Goal: Use online tool/utility: Utilize a website feature to perform a specific function

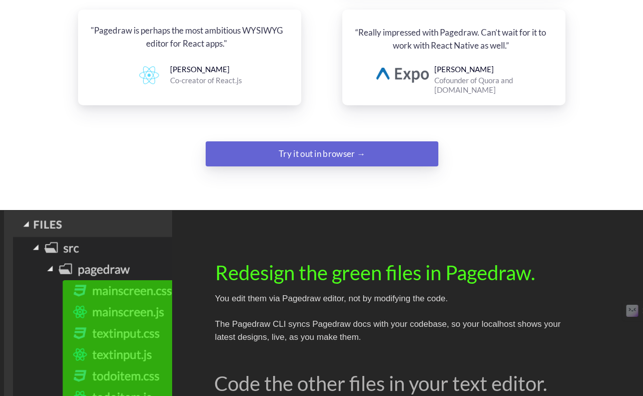
scroll to position [1335, 0]
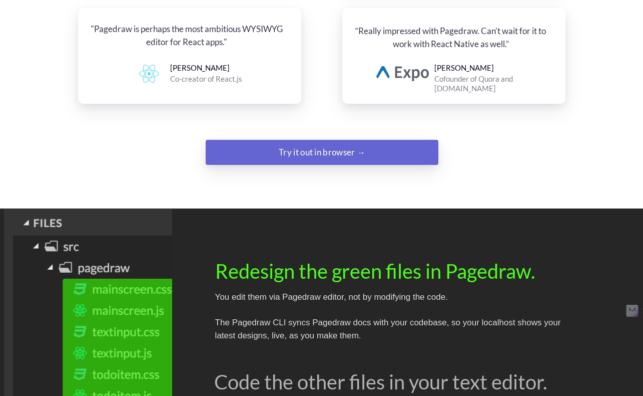
click at [323, 142] on div "Try it out in browser →" at bounding box center [322, 152] width 159 height 20
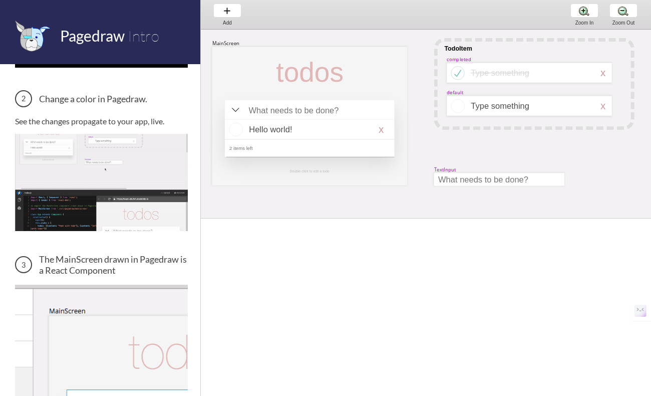
scroll to position [145, 0]
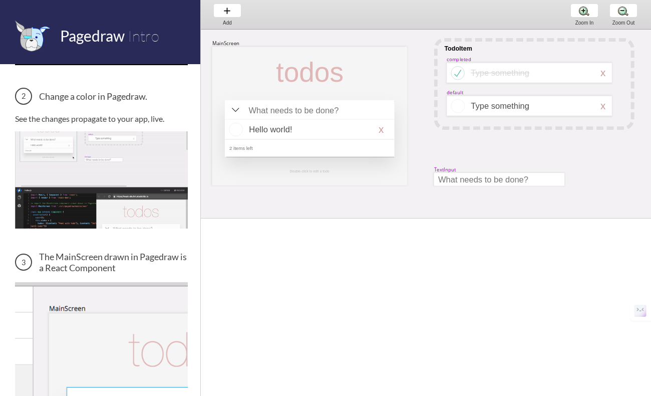
click at [129, 191] on img at bounding box center [101, 179] width 173 height 97
click at [128, 318] on img at bounding box center [101, 340] width 173 height 116
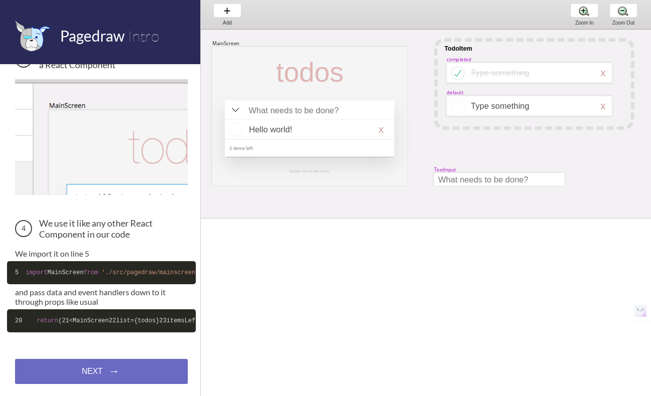
scroll to position [393, 0]
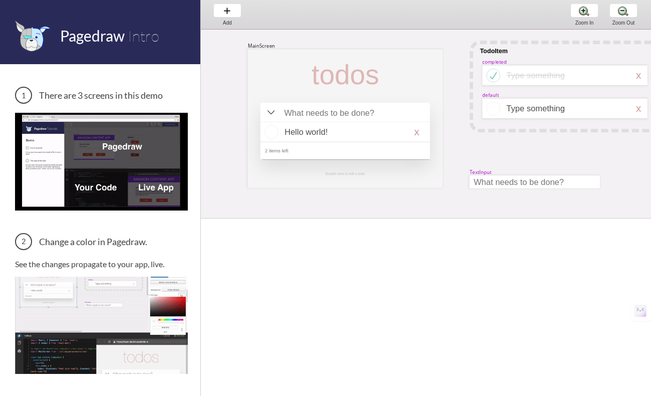
scroll to position [0, 36]
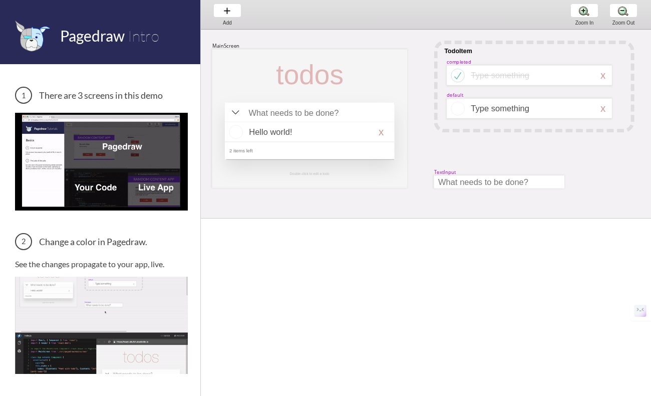
click at [116, 130] on img at bounding box center [101, 161] width 173 height 97
click at [121, 152] on img at bounding box center [101, 161] width 173 height 97
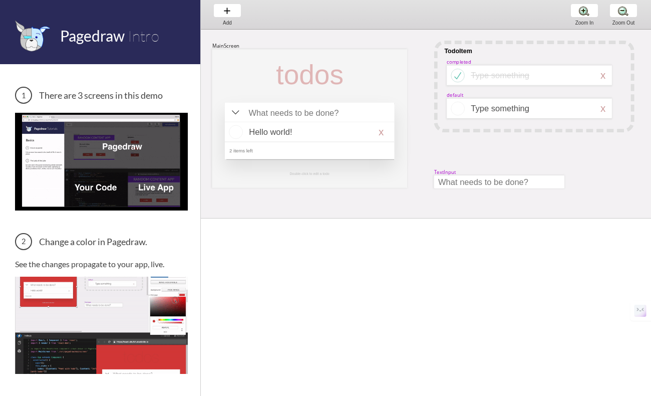
click at [103, 182] on img at bounding box center [101, 161] width 173 height 97
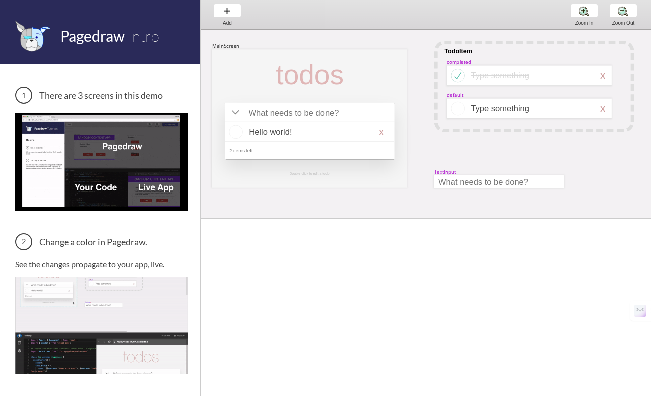
click at [145, 180] on img at bounding box center [101, 161] width 173 height 97
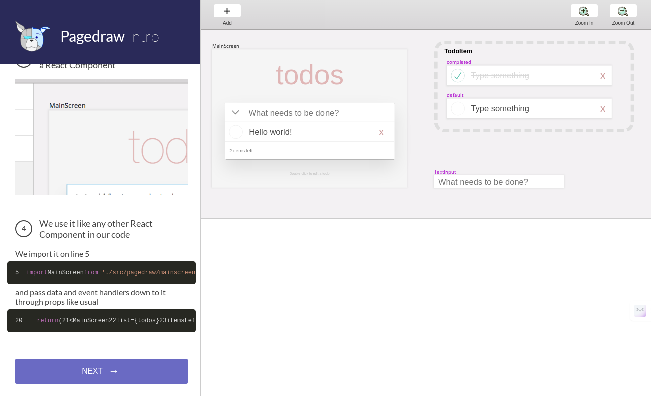
scroll to position [393, 0]
click at [226, 3] on div "Add Add Add" at bounding box center [227, 14] width 38 height 29
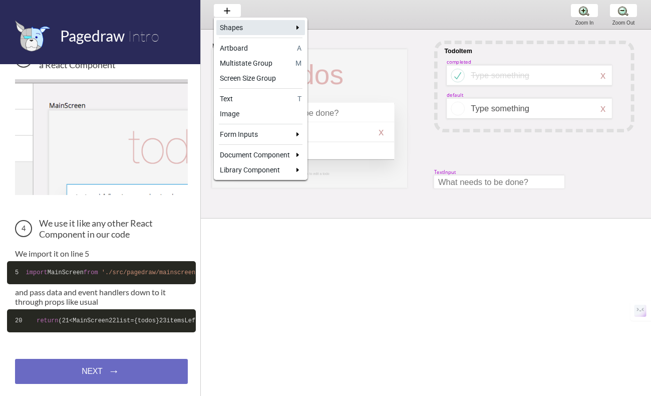
click at [254, 24] on div "Shapes" at bounding box center [255, 28] width 70 height 10
click at [331, 31] on div at bounding box center [325, 198] width 651 height 396
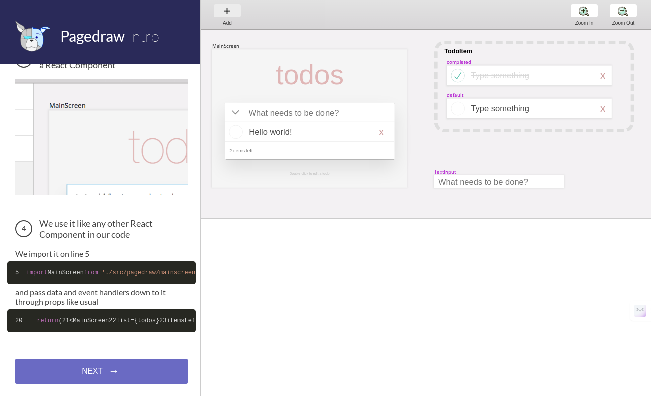
click at [229, 14] on div "Add Add Add" at bounding box center [227, 14] width 38 height 29
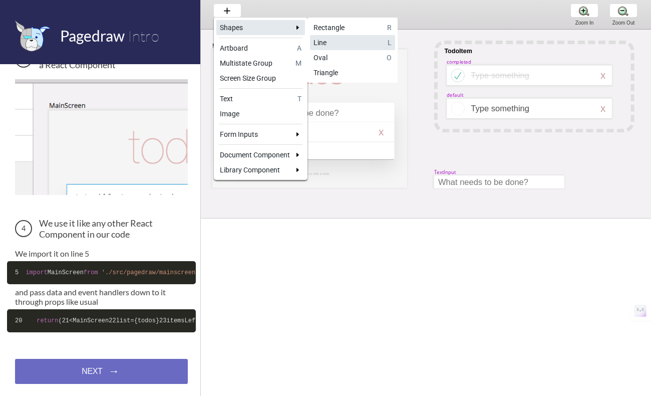
click at [330, 41] on div "Line" at bounding box center [348, 43] width 71 height 10
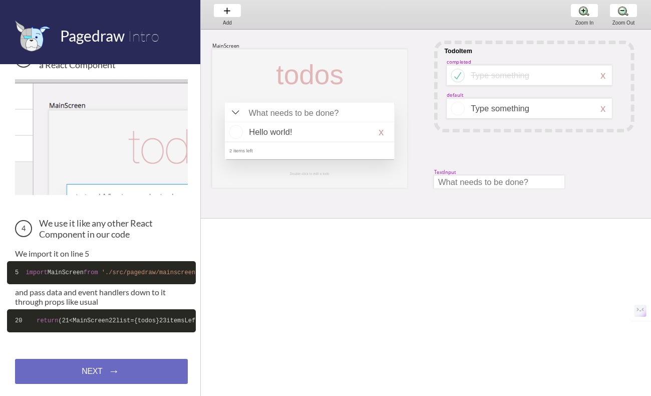
select select "6"
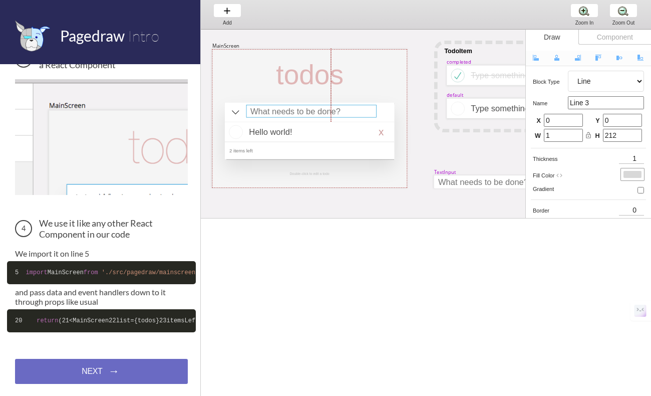
click at [331, 117] on div at bounding box center [311, 111] width 130 height 13
select select "15"
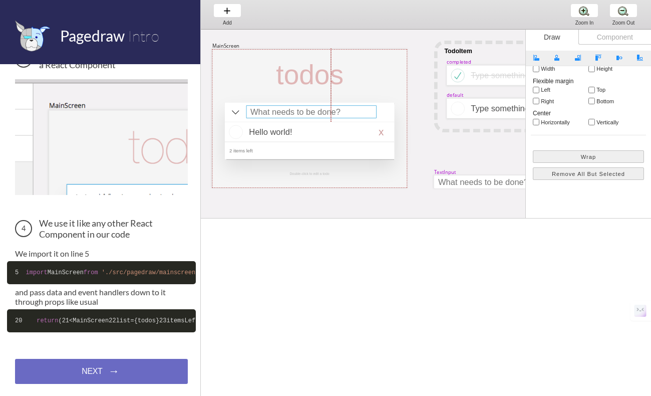
scroll to position [224, 0]
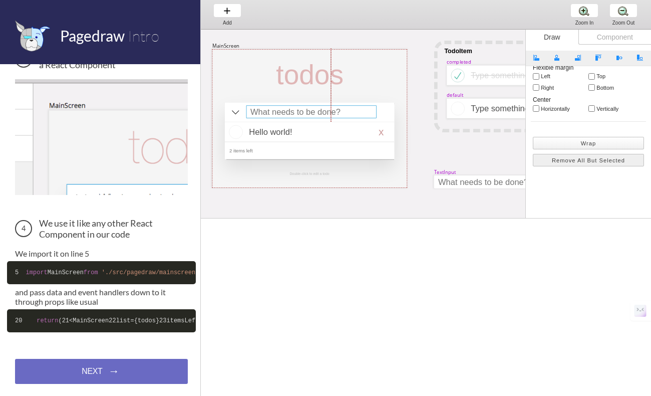
click at [579, 141] on button "Wrap" at bounding box center [588, 143] width 111 height 13
select select "4"
